Goal: Task Accomplishment & Management: Use online tool/utility

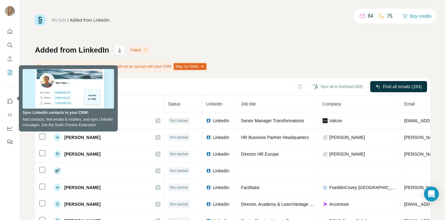
click at [176, 24] on div "My lists / Added from LinkedIn 84 75 Buy credits" at bounding box center [233, 20] width 396 height 11
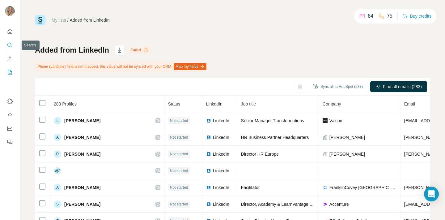
click at [9, 44] on icon "Search" at bounding box center [10, 45] width 6 height 6
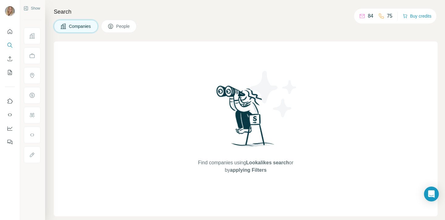
click at [249, 169] on span "applying Filters" at bounding box center [248, 169] width 37 height 5
click at [233, 171] on span "applying Filters" at bounding box center [248, 169] width 37 height 5
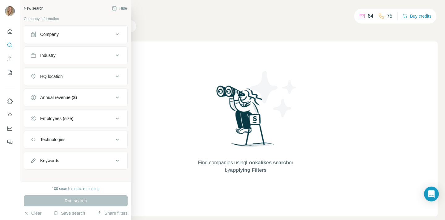
click at [83, 79] on div "HQ location" at bounding box center [72, 76] width 84 height 6
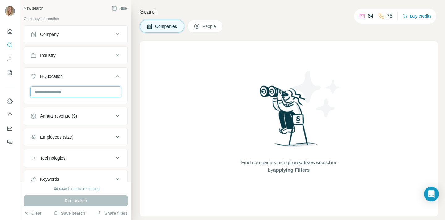
click at [73, 94] on input "text" at bounding box center [75, 91] width 91 height 11
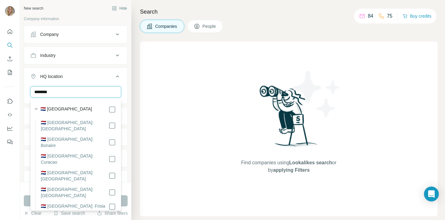
type input "********"
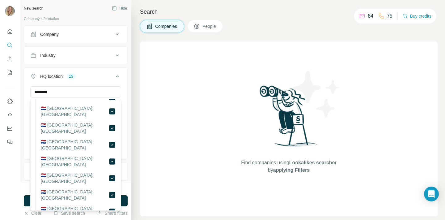
scroll to position [110, 0]
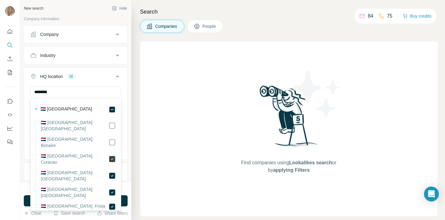
click at [114, 155] on icon at bounding box center [112, 158] width 7 height 7
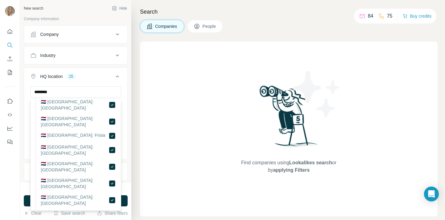
scroll to position [121, 0]
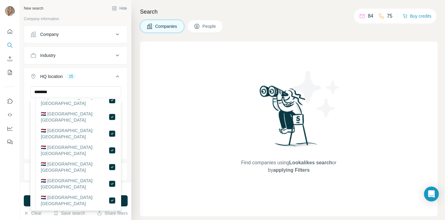
click at [177, 154] on div "Find companies using Lookalikes search or by applying Filters" at bounding box center [289, 128] width 298 height 175
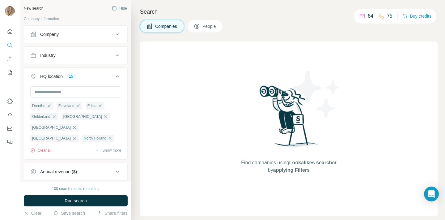
click at [92, 57] on div "Industry" at bounding box center [72, 55] width 84 height 6
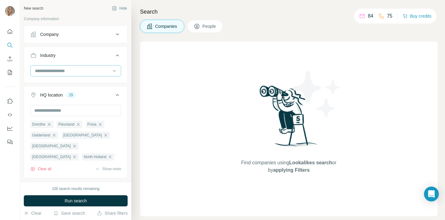
click at [54, 71] on input at bounding box center [72, 70] width 76 height 7
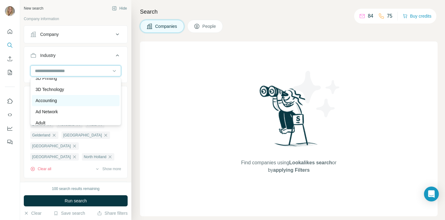
scroll to position [7, 0]
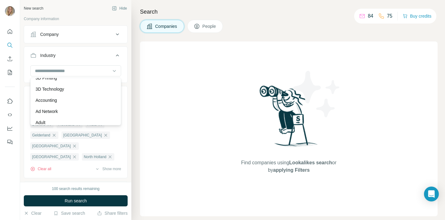
drag, startPoint x: 62, startPoint y: 100, endPoint x: 62, endPoint y: 111, distance: 10.8
click at [62, 100] on div "Accounting" at bounding box center [76, 100] width 80 height 6
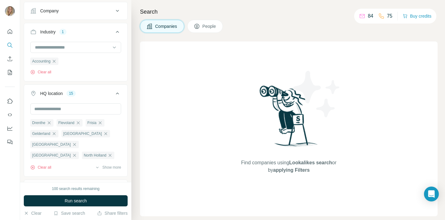
scroll to position [24, 0]
click at [56, 48] on input at bounding box center [72, 47] width 76 height 7
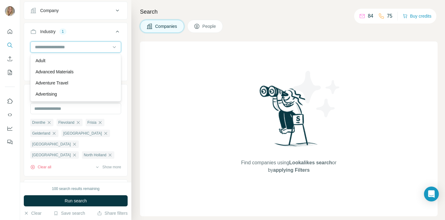
scroll to position [47, 0]
click at [62, 90] on div "Advertising" at bounding box center [76, 92] width 80 height 6
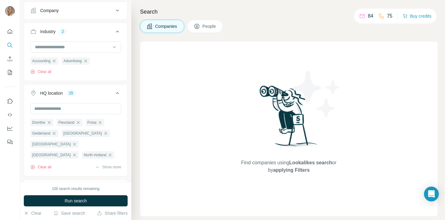
click at [63, 79] on div "Industry 2 Accounting Advertising Clear all" at bounding box center [76, 52] width 104 height 58
click at [74, 47] on input at bounding box center [72, 47] width 76 height 7
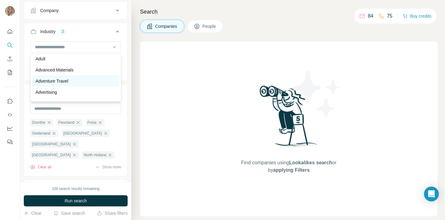
click at [68, 79] on p "Adventure Travel" at bounding box center [52, 81] width 33 height 6
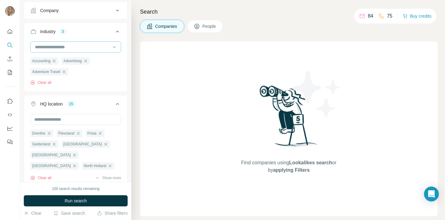
click at [63, 50] on input at bounding box center [72, 47] width 76 height 7
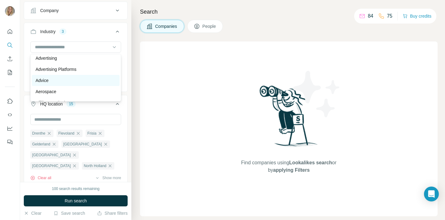
click at [50, 78] on div "Advice" at bounding box center [76, 80] width 80 height 6
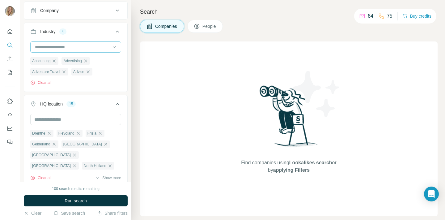
click at [53, 46] on input at bounding box center [72, 47] width 76 height 7
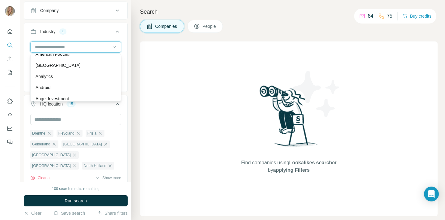
scroll to position [187, 0]
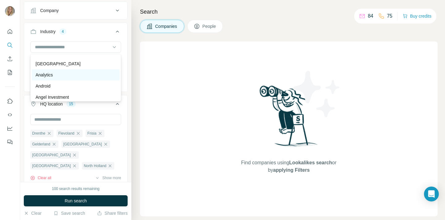
click at [57, 75] on div "Analytics" at bounding box center [76, 75] width 80 height 6
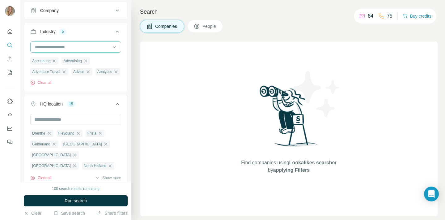
click at [54, 49] on input at bounding box center [72, 47] width 76 height 7
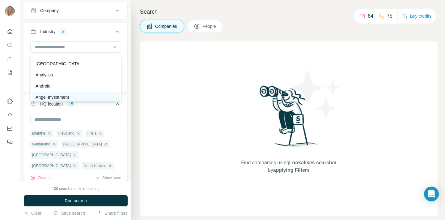
click at [60, 93] on div "Angel Investment" at bounding box center [76, 97] width 88 height 11
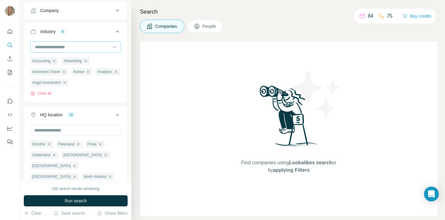
click at [53, 49] on input at bounding box center [72, 47] width 76 height 7
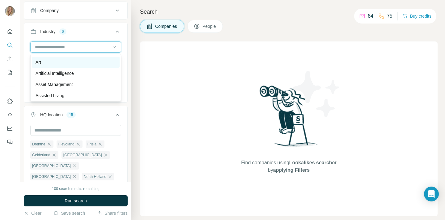
scroll to position [314, 0]
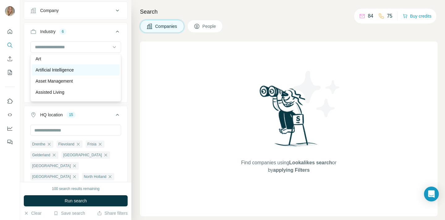
click at [51, 69] on p "Artificial Intelligence" at bounding box center [55, 70] width 38 height 6
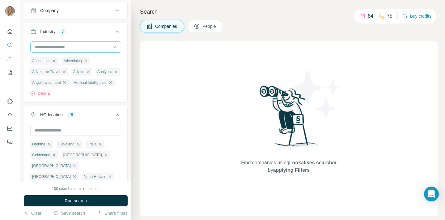
click at [51, 44] on input at bounding box center [72, 47] width 76 height 7
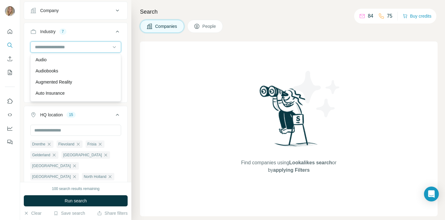
scroll to position [381, 0]
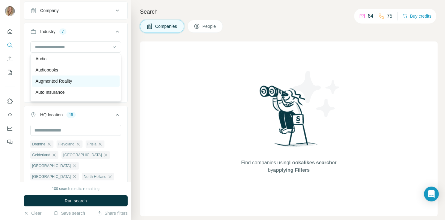
click at [61, 81] on p "Augmented Reality" at bounding box center [54, 81] width 37 height 6
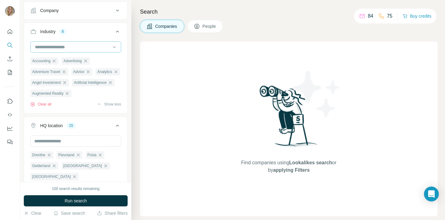
click at [55, 45] on input at bounding box center [72, 47] width 76 height 7
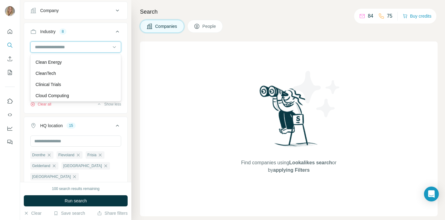
scroll to position [950, 0]
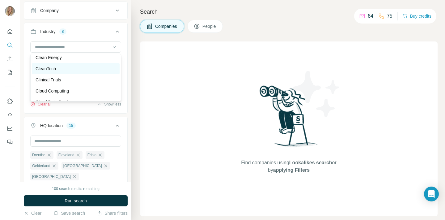
click at [54, 68] on p "CleanTech" at bounding box center [46, 69] width 20 height 6
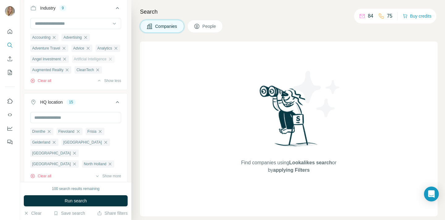
scroll to position [48, 0]
click at [60, 21] on input at bounding box center [72, 23] width 76 height 7
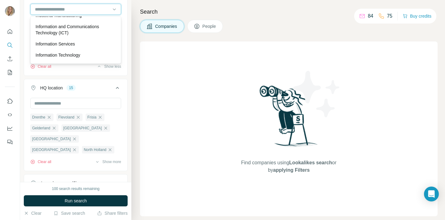
scroll to position [3349, 0]
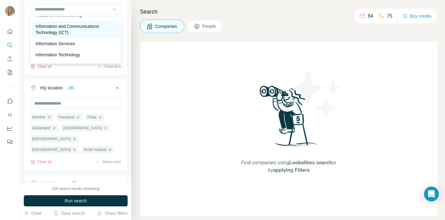
click at [53, 30] on p "Information and Communications Technology (ICT)" at bounding box center [76, 29] width 80 height 12
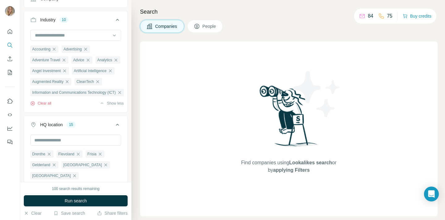
scroll to position [6, 0]
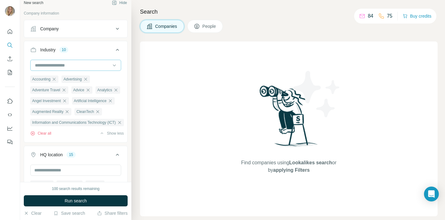
click at [60, 66] on input at bounding box center [72, 65] width 76 height 7
click at [57, 63] on input at bounding box center [72, 65] width 76 height 7
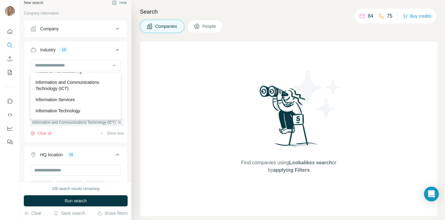
click at [69, 109] on p "Information Technology" at bounding box center [58, 111] width 45 height 6
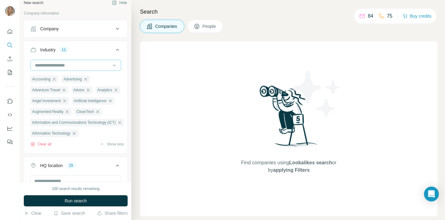
scroll to position [32, 0]
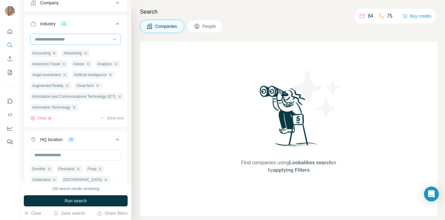
click at [54, 38] on input at bounding box center [72, 39] width 76 height 7
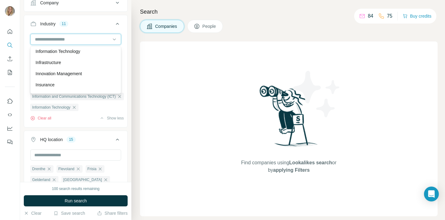
scroll to position [3383, 0]
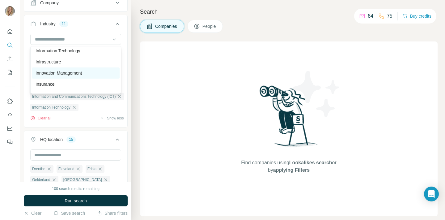
click at [75, 71] on p "Innovation Management" at bounding box center [59, 73] width 46 height 6
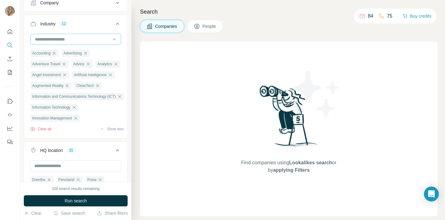
click at [54, 39] on input at bounding box center [72, 39] width 76 height 7
click at [60, 37] on input at bounding box center [72, 39] width 76 height 7
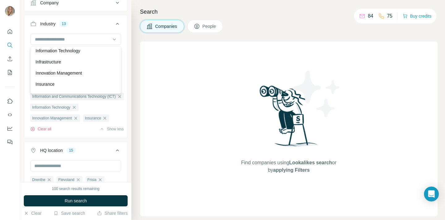
click at [61, 15] on div "Industry 13 Accounting Advertising Adventure Travel Advice Analytics Angel Inve…" at bounding box center [76, 76] width 104 height 123
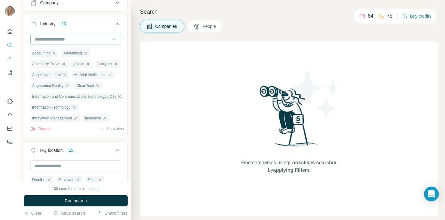
click at [55, 36] on input at bounding box center [72, 39] width 76 height 7
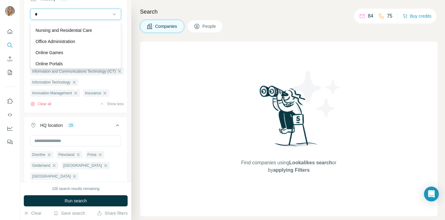
scroll to position [3424, 0]
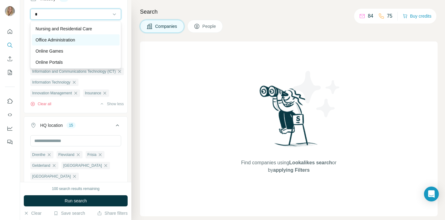
type input "*"
click at [75, 41] on p "Office Administration" at bounding box center [56, 40] width 40 height 6
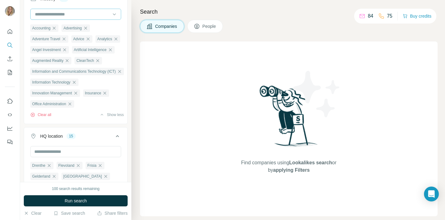
click at [47, 12] on input at bounding box center [72, 14] width 76 height 7
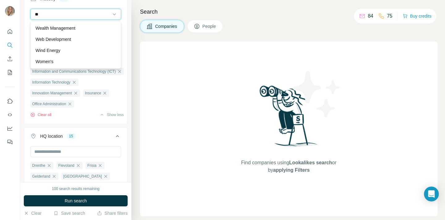
scroll to position [33, 0]
type input "***"
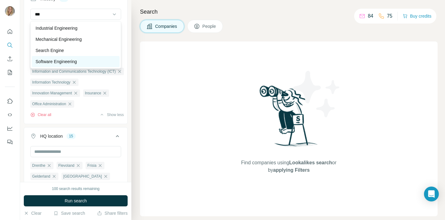
click at [75, 59] on p "Software Engineering" at bounding box center [56, 61] width 41 height 6
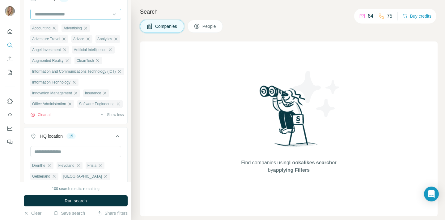
click at [54, 16] on input at bounding box center [72, 14] width 76 height 7
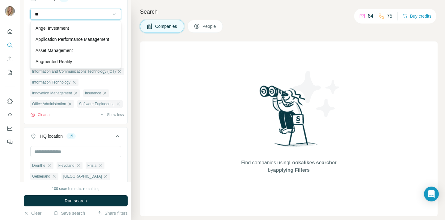
type input "*"
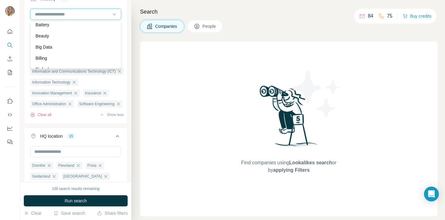
scroll to position [533, 0]
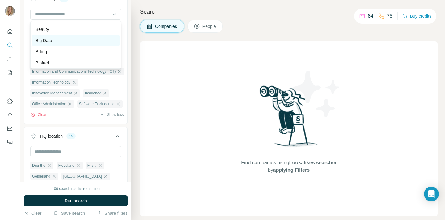
click at [67, 40] on div "Big Data" at bounding box center [76, 40] width 80 height 6
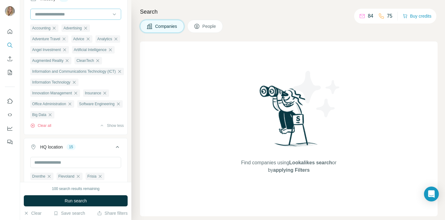
click at [55, 13] on input at bounding box center [72, 14] width 76 height 7
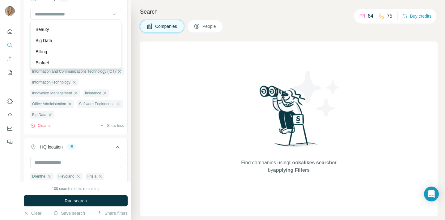
click at [4, 83] on div at bounding box center [10, 84] width 20 height 125
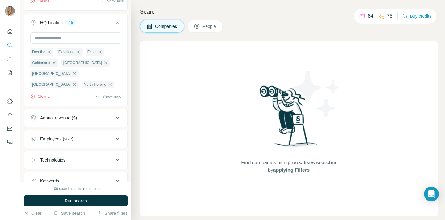
scroll to position [208, 0]
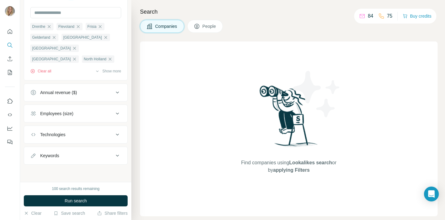
click at [96, 115] on div "Employees (size)" at bounding box center [72, 113] width 84 height 6
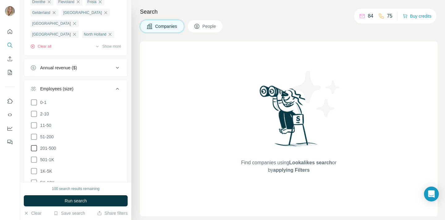
scroll to position [232, 0]
click at [33, 159] on icon at bounding box center [33, 158] width 7 height 7
drag, startPoint x: 34, startPoint y: 171, endPoint x: 68, endPoint y: 151, distance: 39.4
click at [34, 171] on icon at bounding box center [33, 169] width 7 height 7
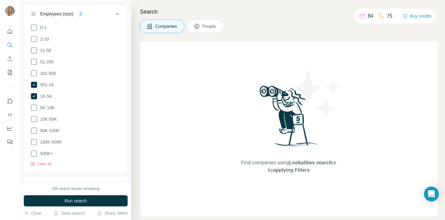
scroll to position [356, 0]
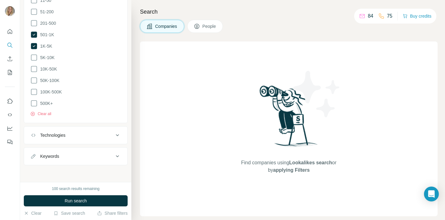
click at [96, 134] on div "Technologies" at bounding box center [72, 135] width 84 height 6
click at [94, 173] on div "Keywords" at bounding box center [72, 175] width 84 height 6
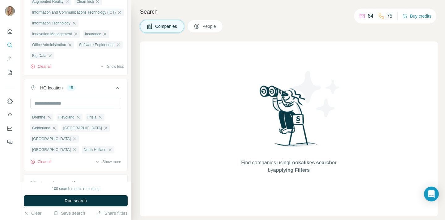
scroll to position [0, 0]
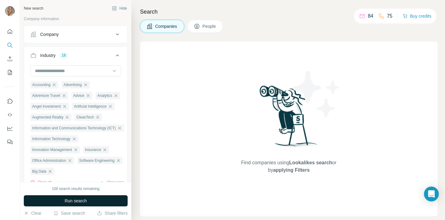
click at [90, 199] on button "Run search" at bounding box center [76, 200] width 104 height 11
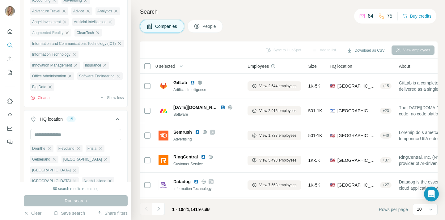
scroll to position [118, 0]
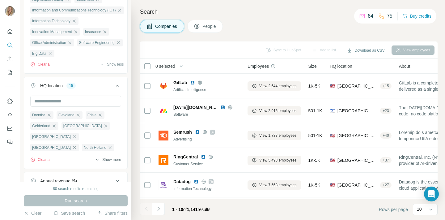
click at [106, 159] on button "Show more" at bounding box center [108, 160] width 26 height 6
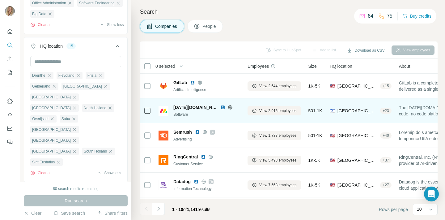
scroll to position [0, 31]
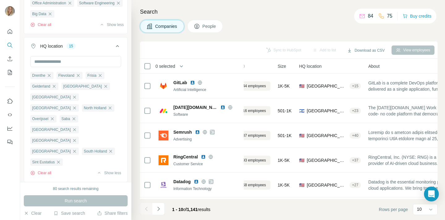
click at [212, 11] on h4 "Search" at bounding box center [289, 11] width 298 height 9
click at [320, 65] on span "HQ location" at bounding box center [310, 66] width 23 height 6
click at [301, 68] on th "HQ location" at bounding box center [330, 66] width 69 height 15
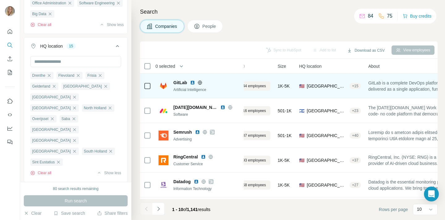
click at [328, 86] on span "[GEOGRAPHIC_DATA], [US_STATE]" at bounding box center [327, 86] width 41 height 6
click at [359, 85] on div "+ 15" at bounding box center [355, 86] width 11 height 6
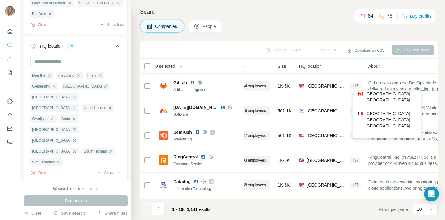
scroll to position [120, 0]
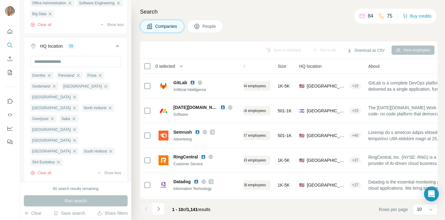
click at [324, 28] on div "Companies People" at bounding box center [289, 26] width 298 height 13
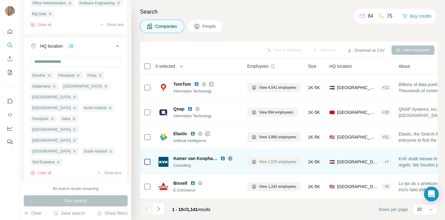
scroll to position [122, 0]
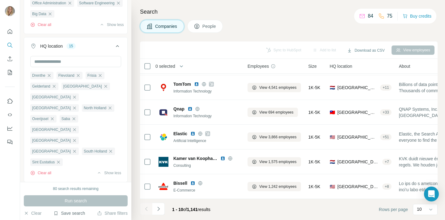
click at [74, 213] on button "Save search" at bounding box center [70, 213] width 32 height 6
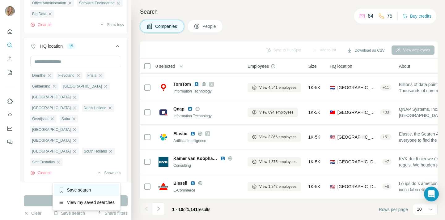
click at [90, 191] on div "Save search" at bounding box center [86, 190] width 65 height 12
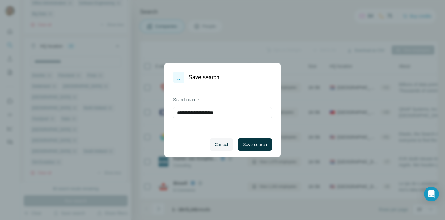
type input "**********"
click at [251, 144] on span "Save search" at bounding box center [255, 144] width 24 height 6
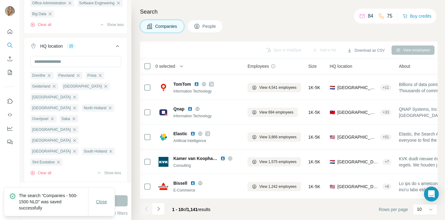
click at [103, 202] on span "Close" at bounding box center [101, 202] width 11 height 6
